Goal: Information Seeking & Learning: Find specific fact

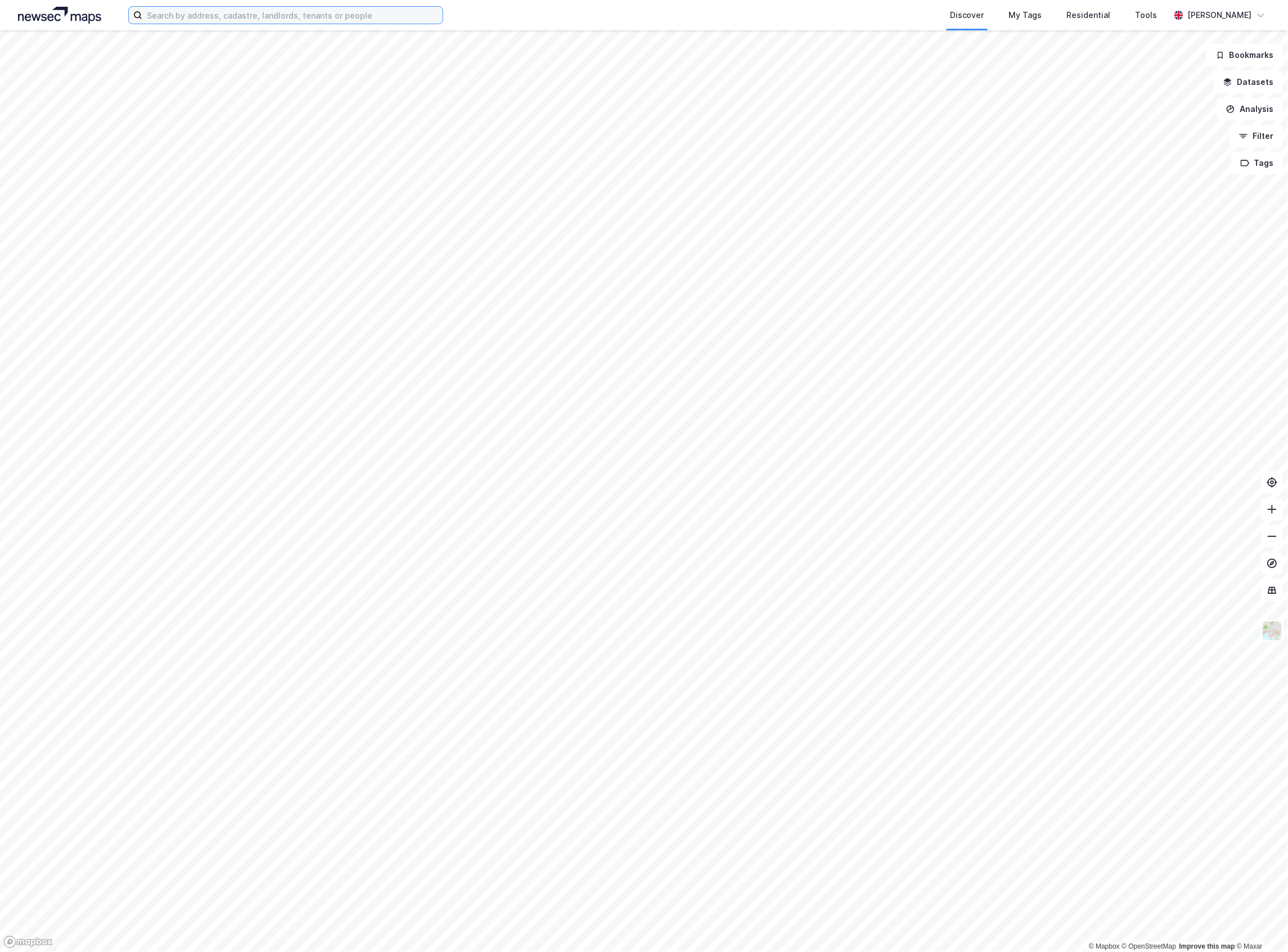
click at [258, 13] on input at bounding box center [292, 15] width 300 height 17
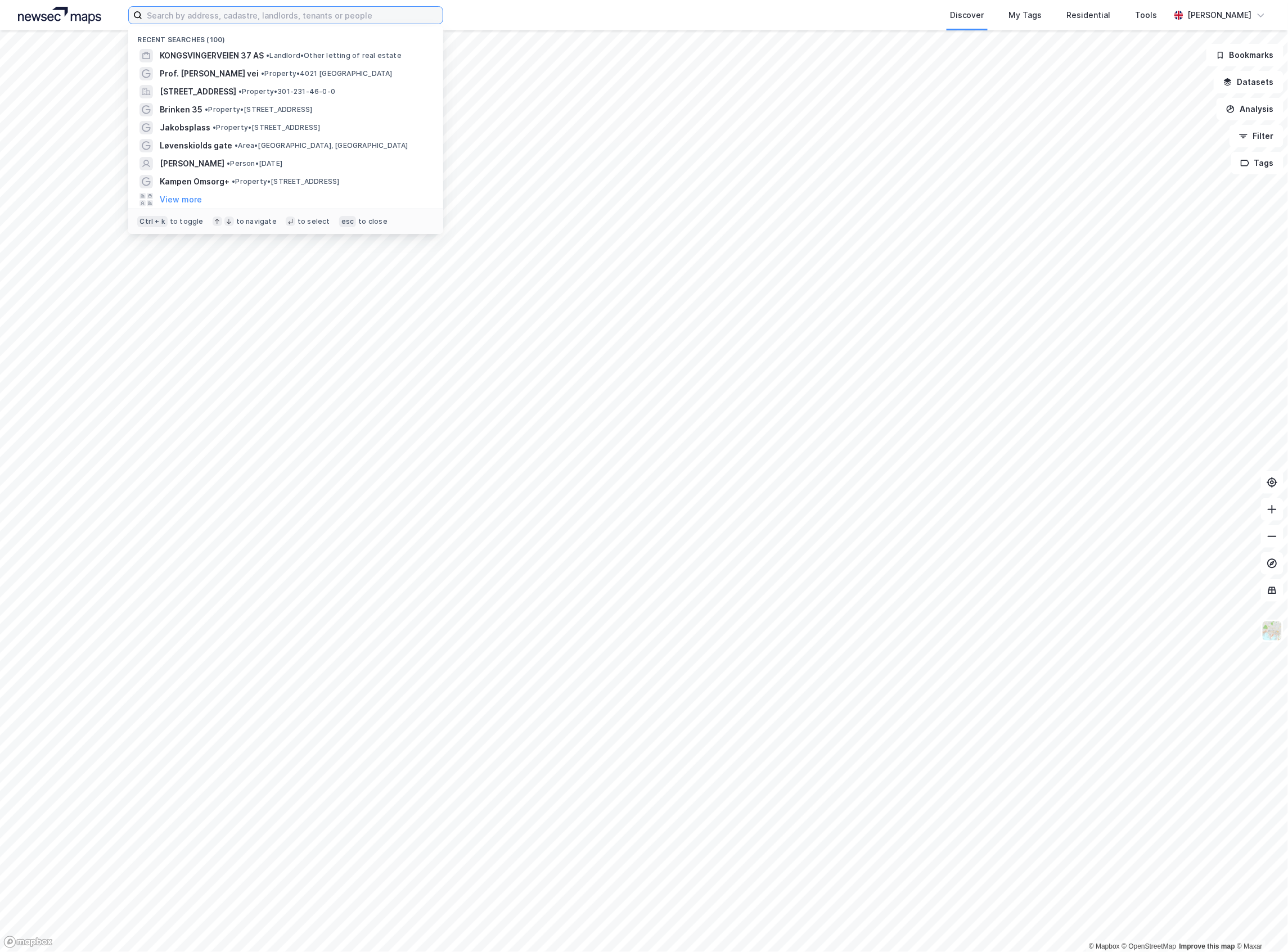
paste input "[PERSON_NAME]"
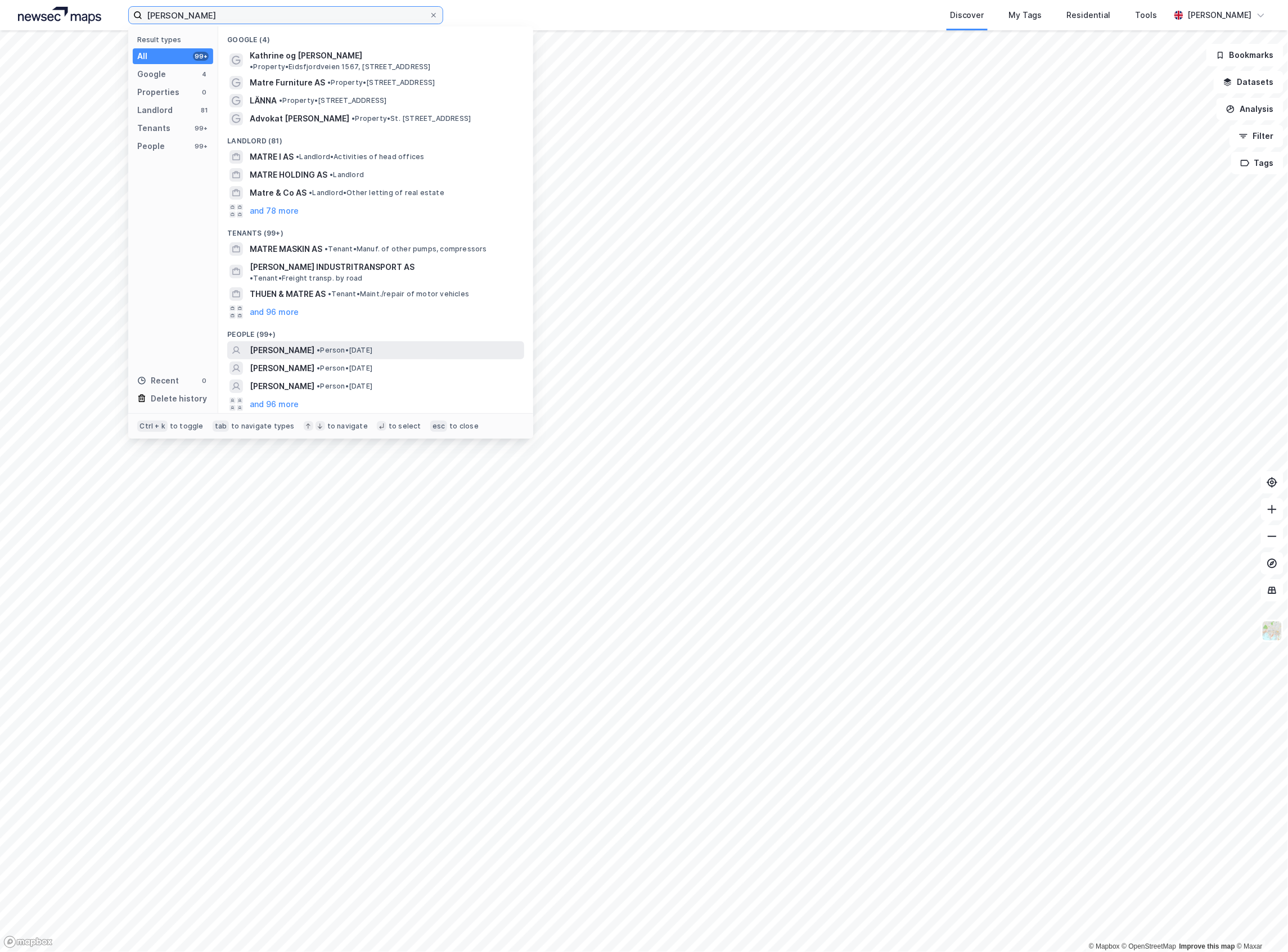
type input "[PERSON_NAME]"
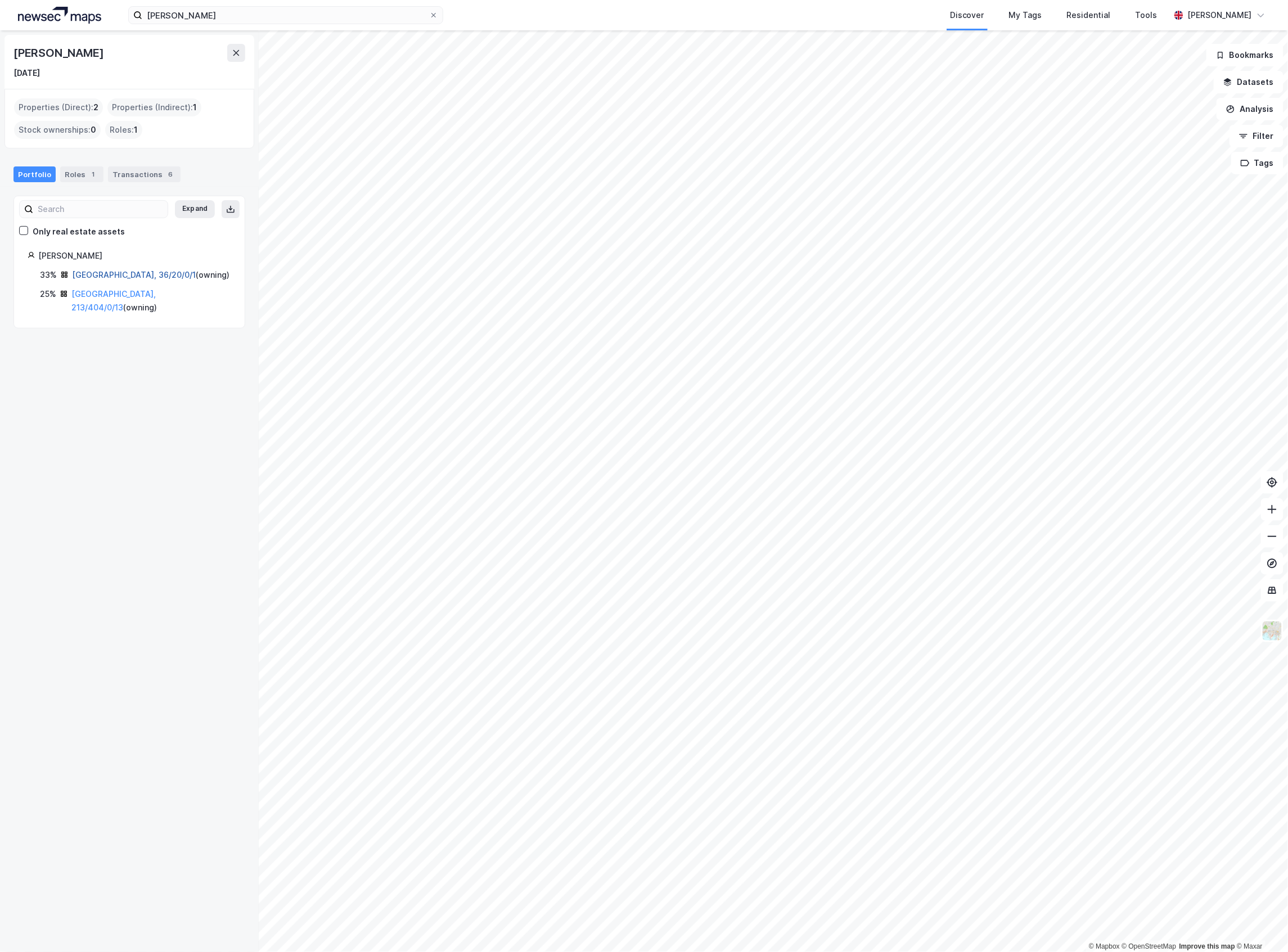
click at [115, 278] on link "[GEOGRAPHIC_DATA], 36/20/0/1" at bounding box center [134, 275] width 124 height 10
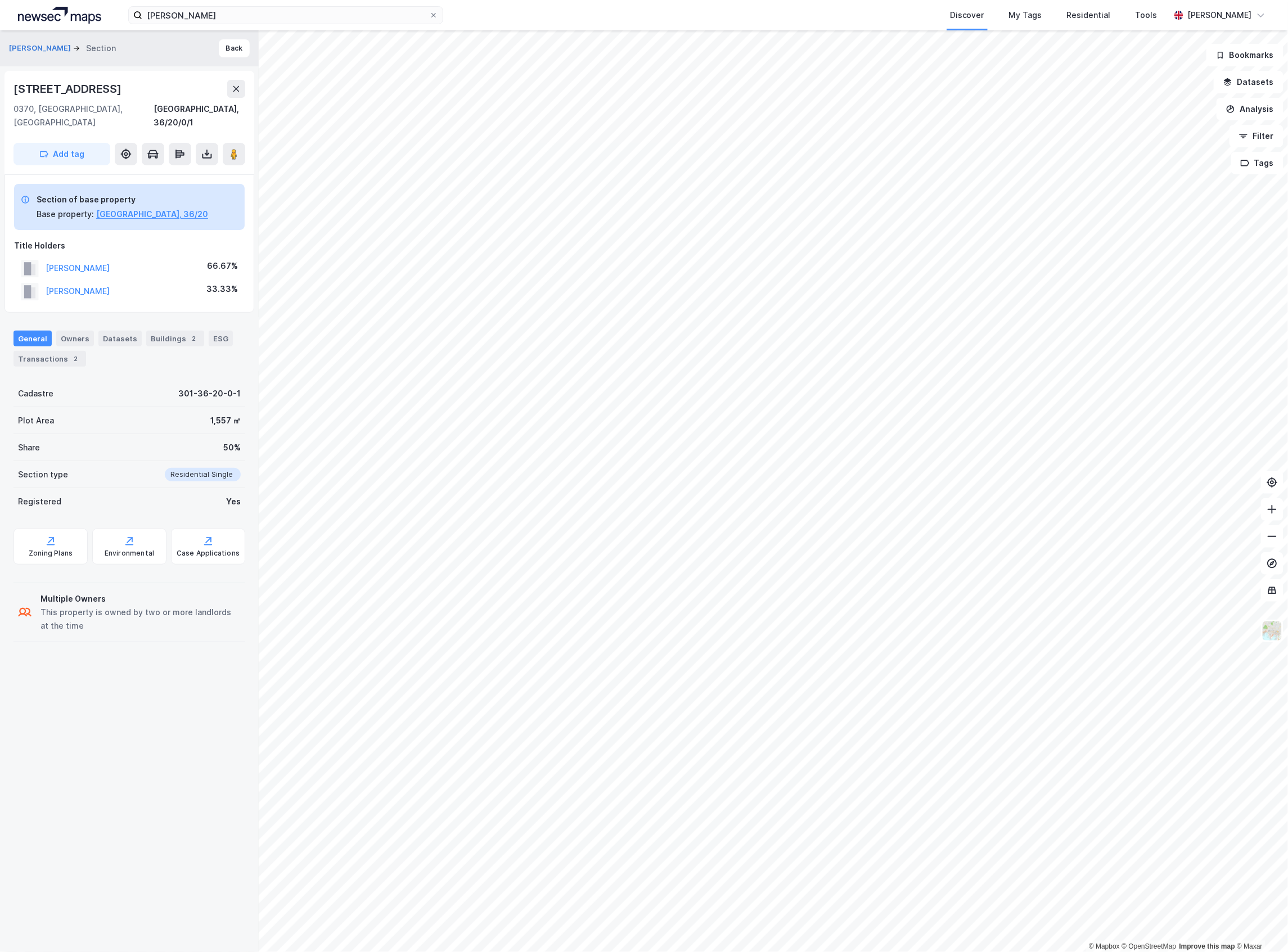
drag, startPoint x: 147, startPoint y: 255, endPoint x: 17, endPoint y: 249, distance: 130.1
click at [17, 257] on div "[PERSON_NAME] 66.67%" at bounding box center [129, 268] width 231 height 23
copy button "[PERSON_NAME]"
click at [57, 351] on div "Transactions 2" at bounding box center [49, 359] width 73 height 16
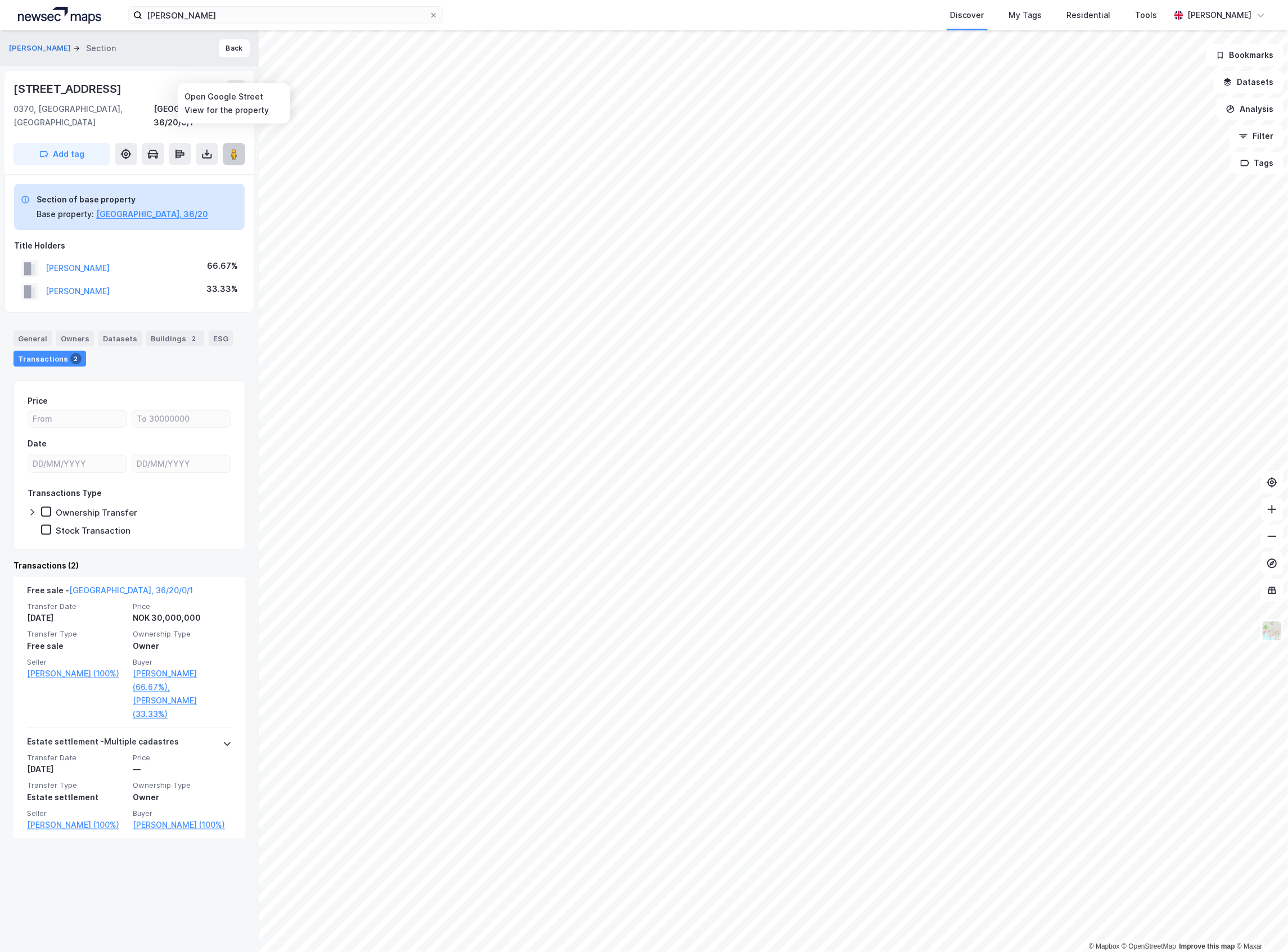
click at [225, 144] on button at bounding box center [234, 153] width 22 height 22
click at [30, 330] on div "General" at bounding box center [33, 338] width 39 height 16
